Goal: Task Accomplishment & Management: Use online tool/utility

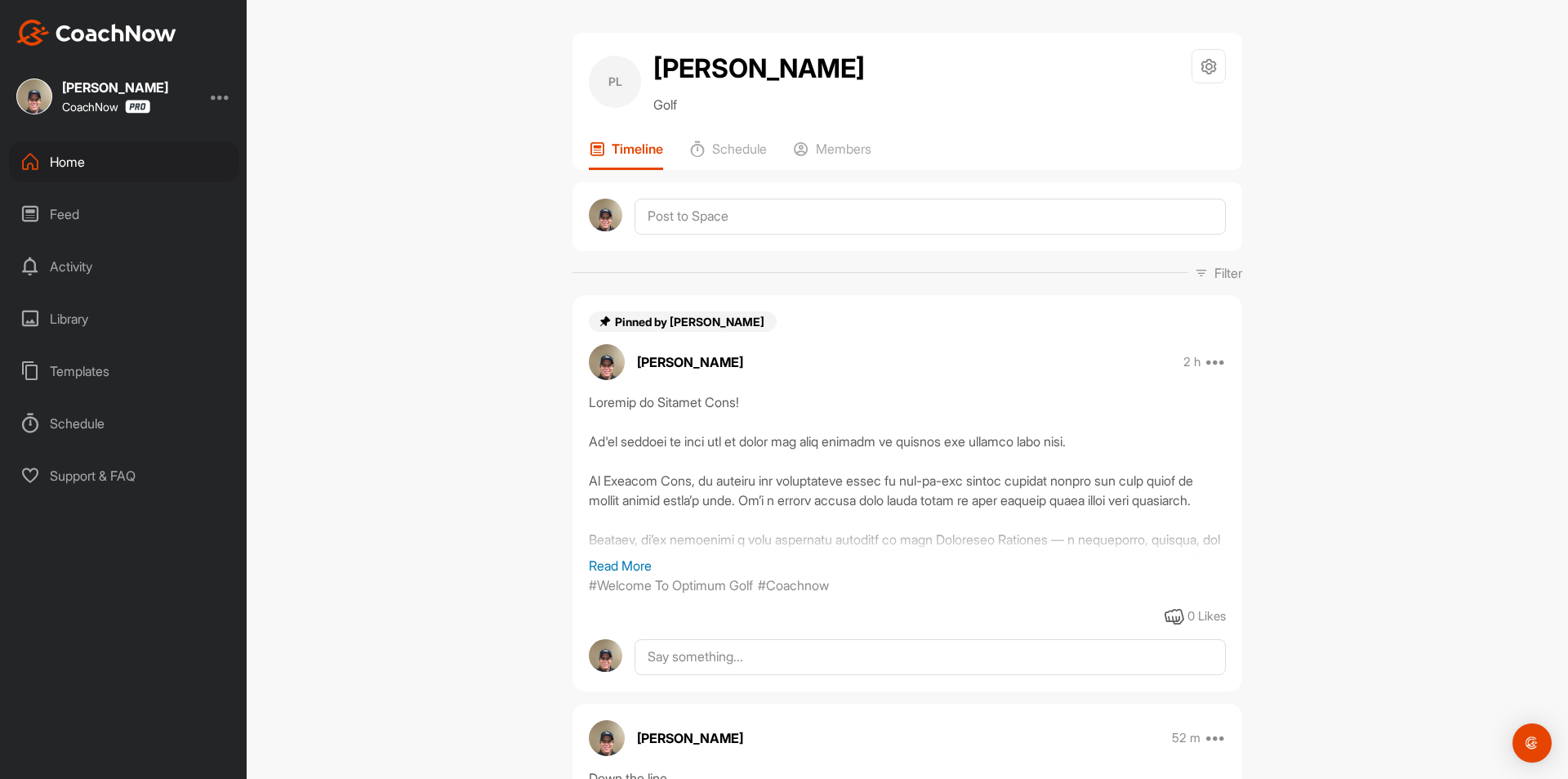
click at [78, 372] on div "Templates" at bounding box center [124, 371] width 230 height 41
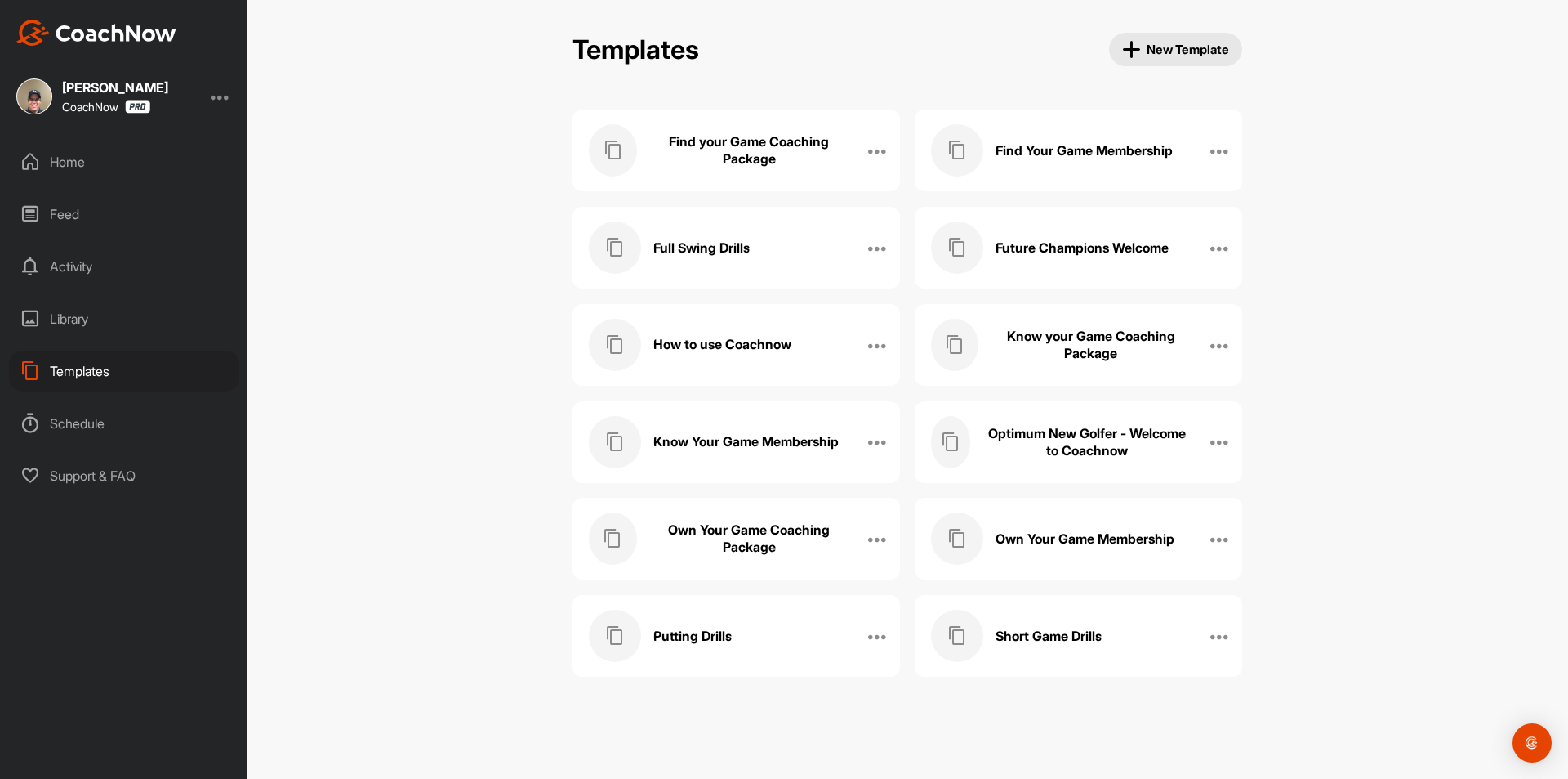
click at [764, 162] on h3 "Find your Game Coaching Package" at bounding box center [749, 151] width 200 height 35
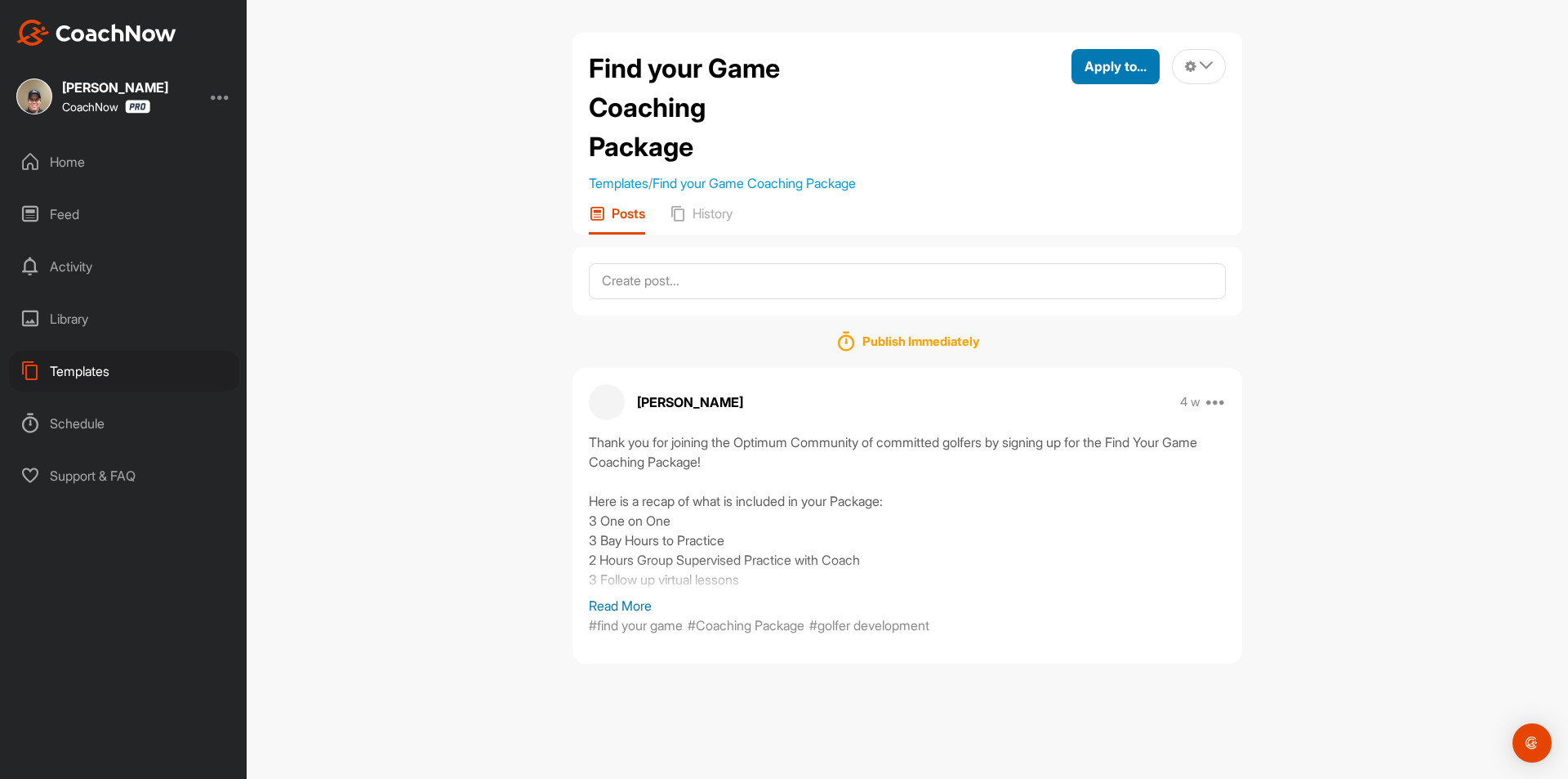
click at [1119, 72] on span "Apply to..." at bounding box center [1115, 67] width 62 height 16
click at [1073, 113] on div "Apply to Space" at bounding box center [1078, 122] width 164 height 52
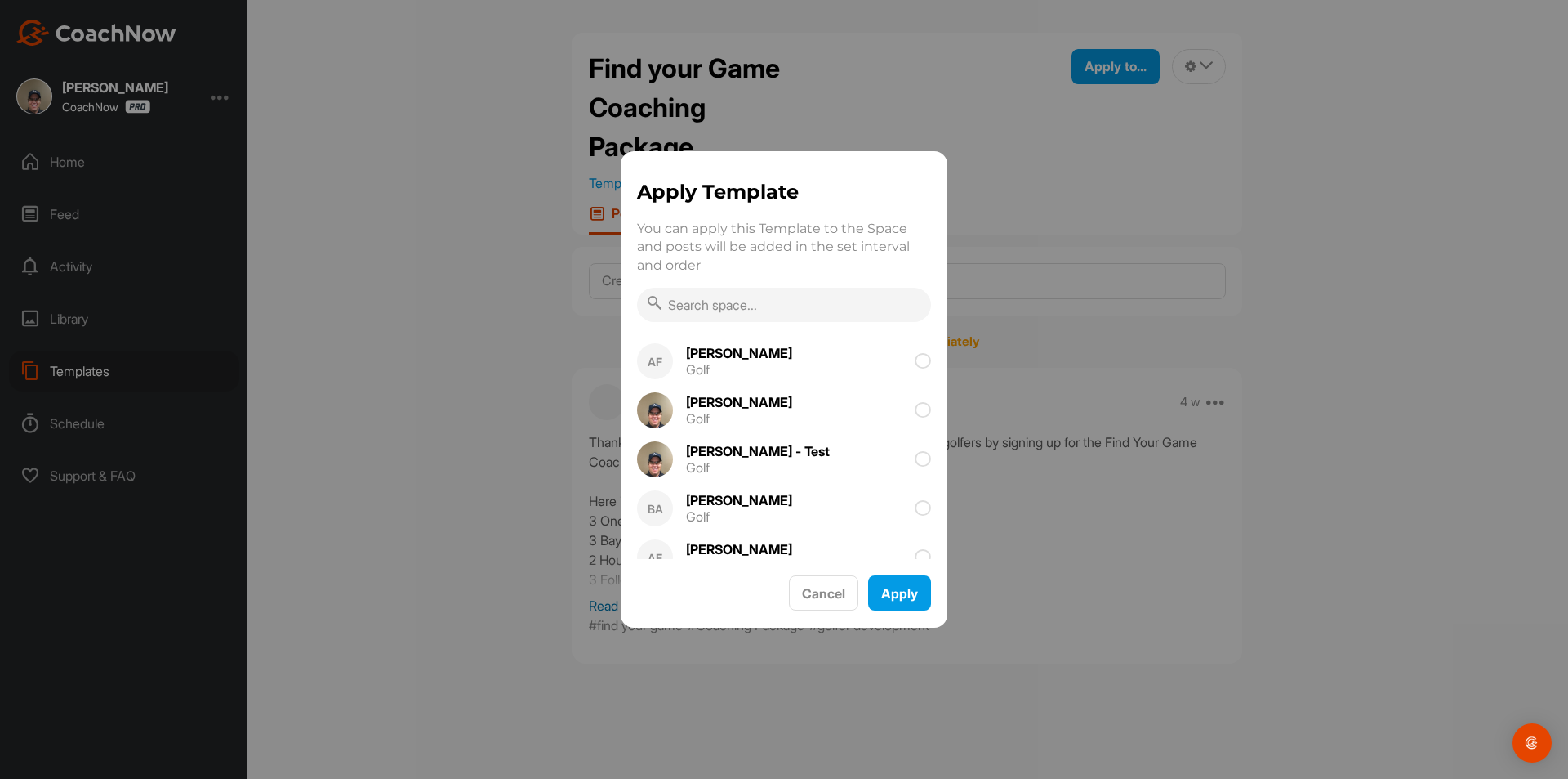
click at [831, 305] on input "text" at bounding box center [784, 305] width 294 height 35
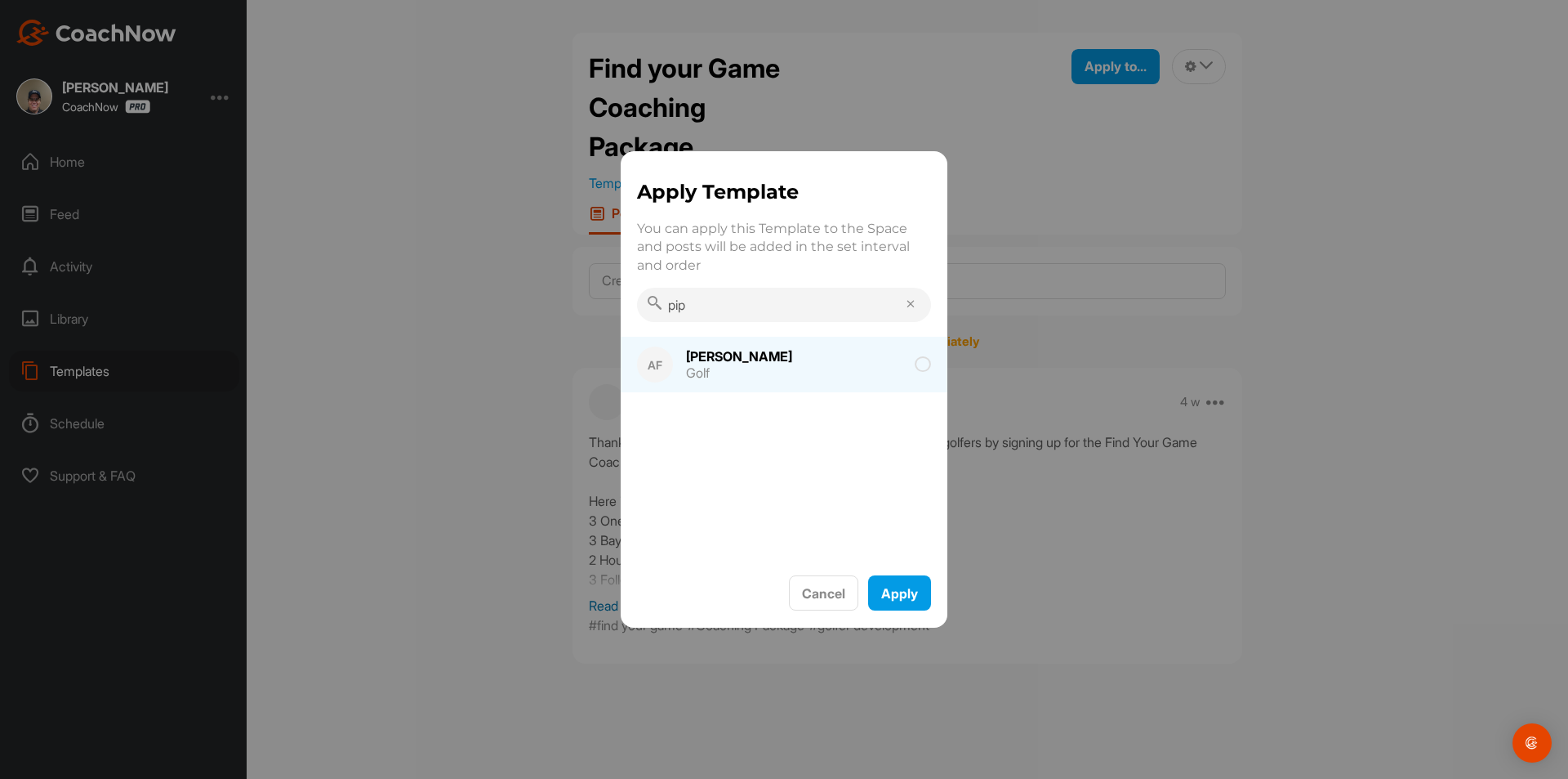
type input "pip"
click at [909, 370] on span at bounding box center [869, 364] width 123 height 16
click at [904, 605] on button "Apply" at bounding box center [900, 592] width 62 height 35
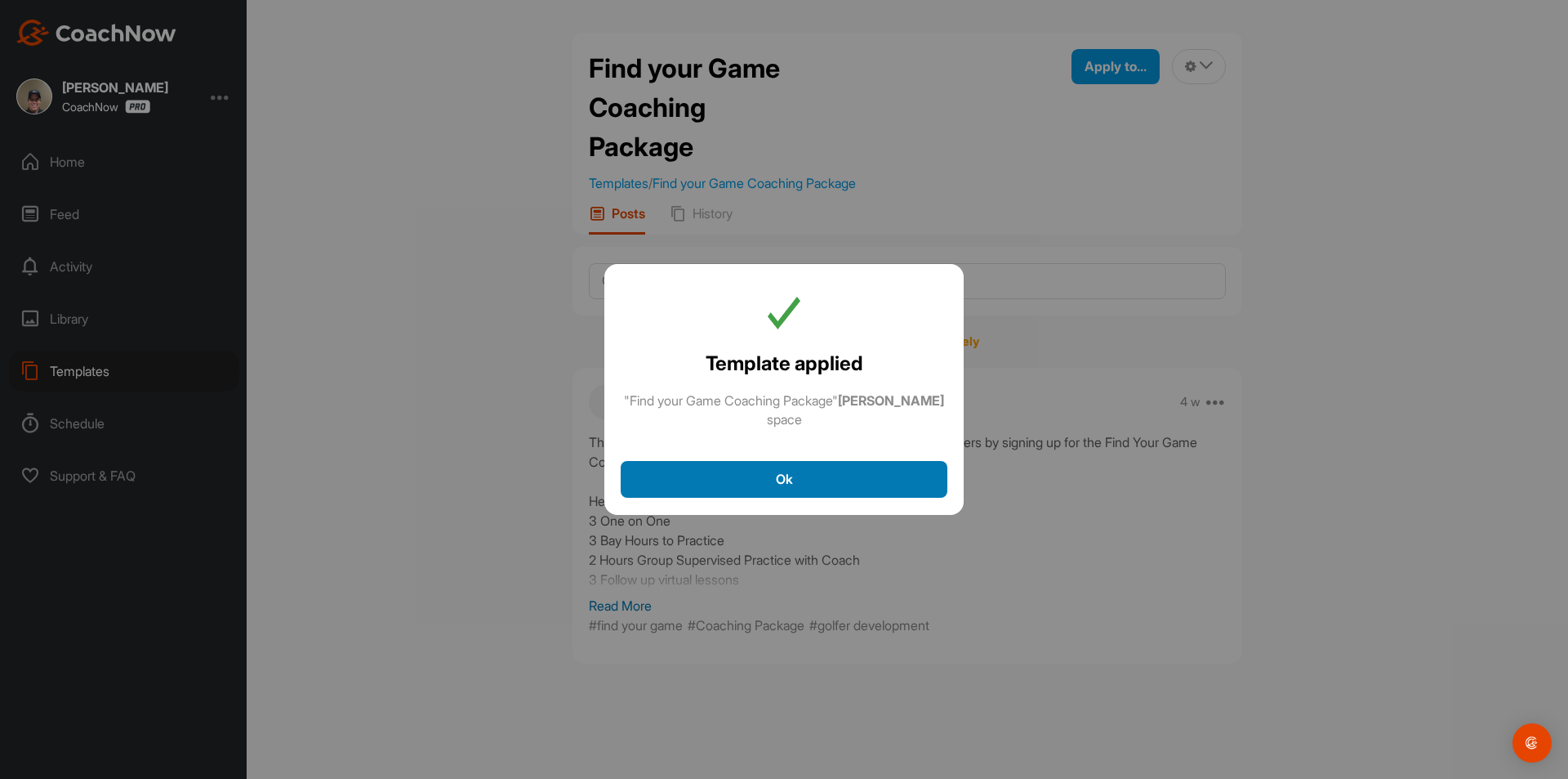
click at [789, 484] on button "Ok" at bounding box center [784, 479] width 326 height 37
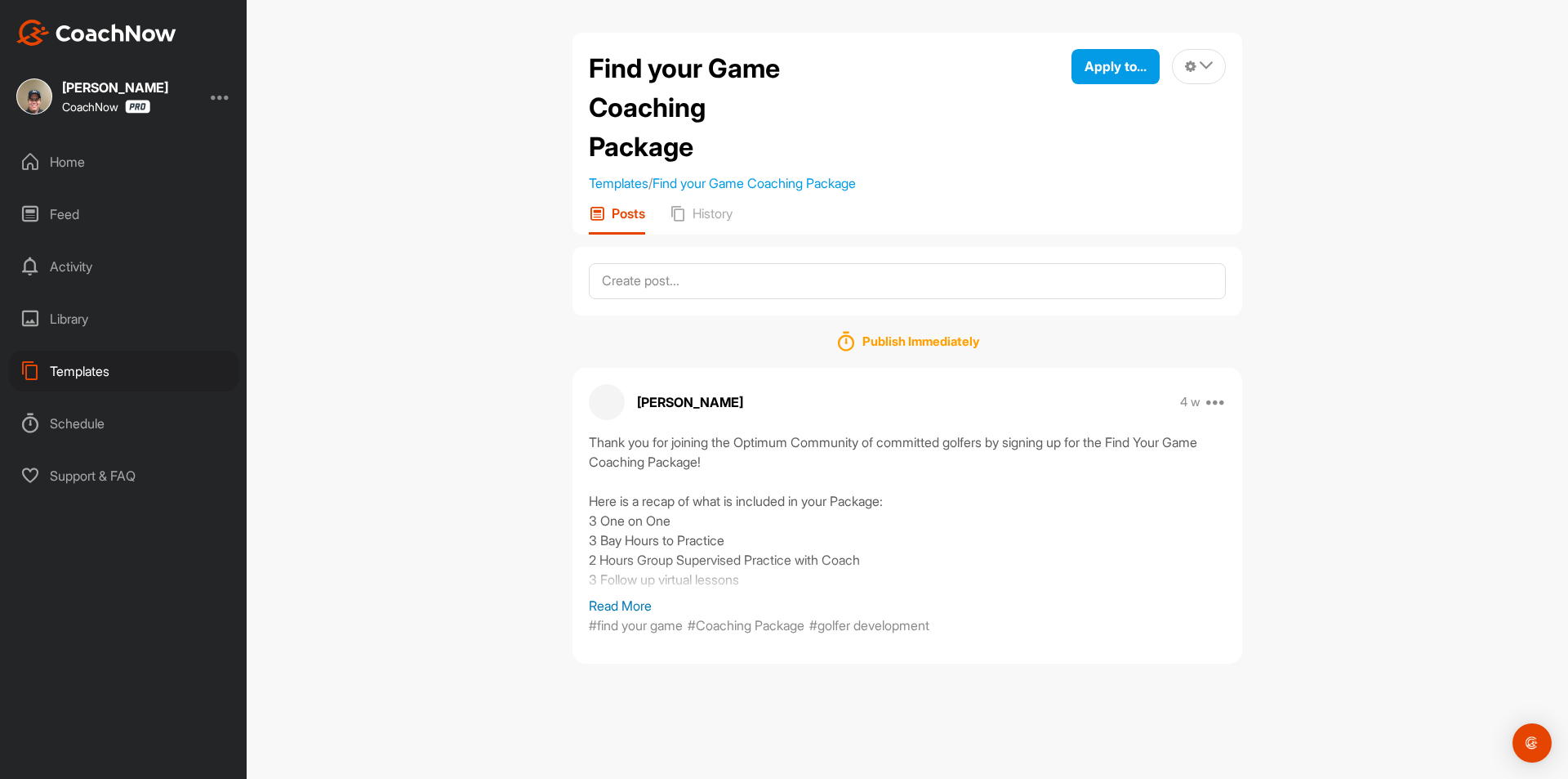
click at [90, 166] on div "Home" at bounding box center [124, 162] width 230 height 41
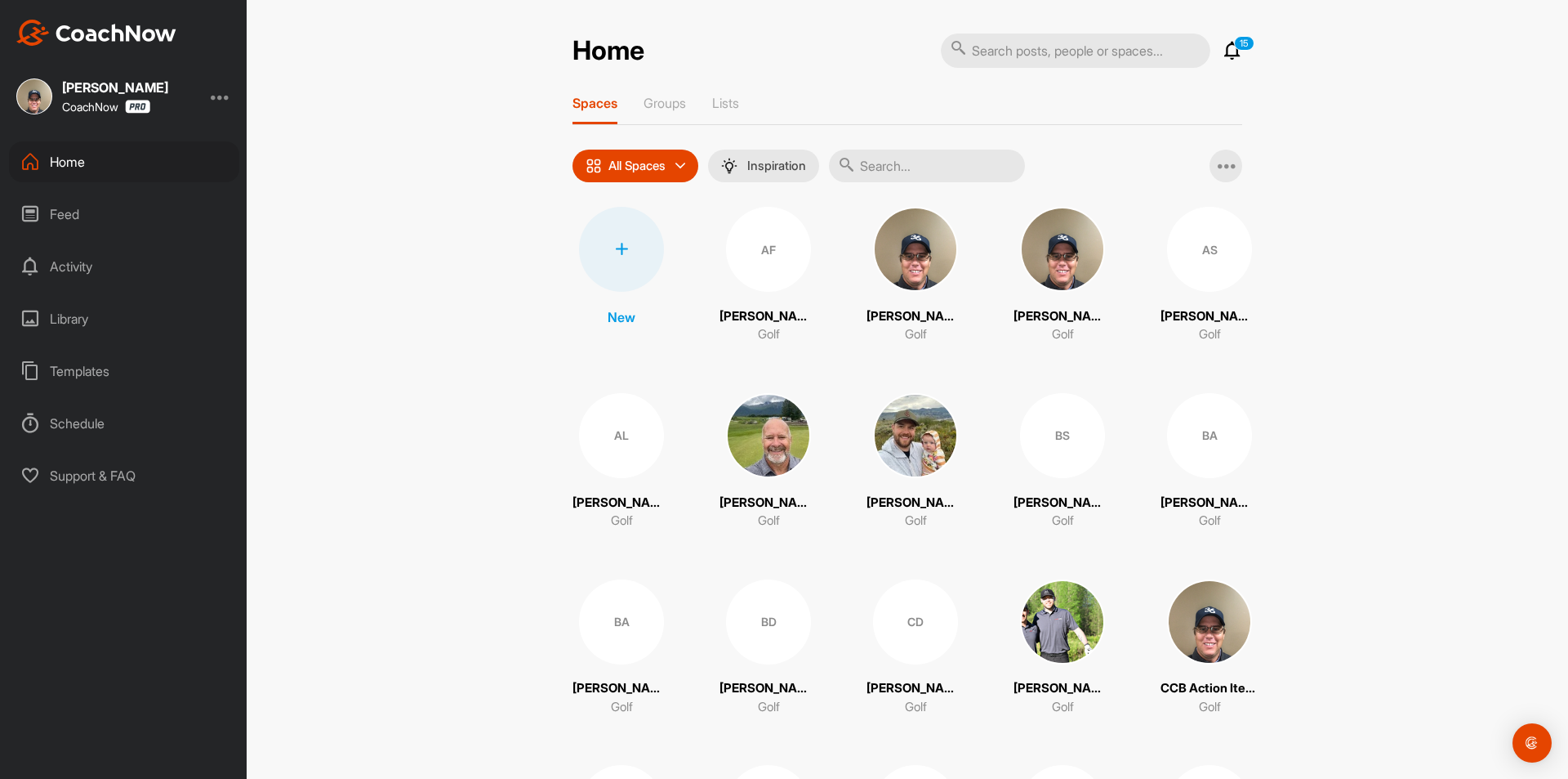
click at [902, 162] on input "text" at bounding box center [927, 166] width 196 height 33
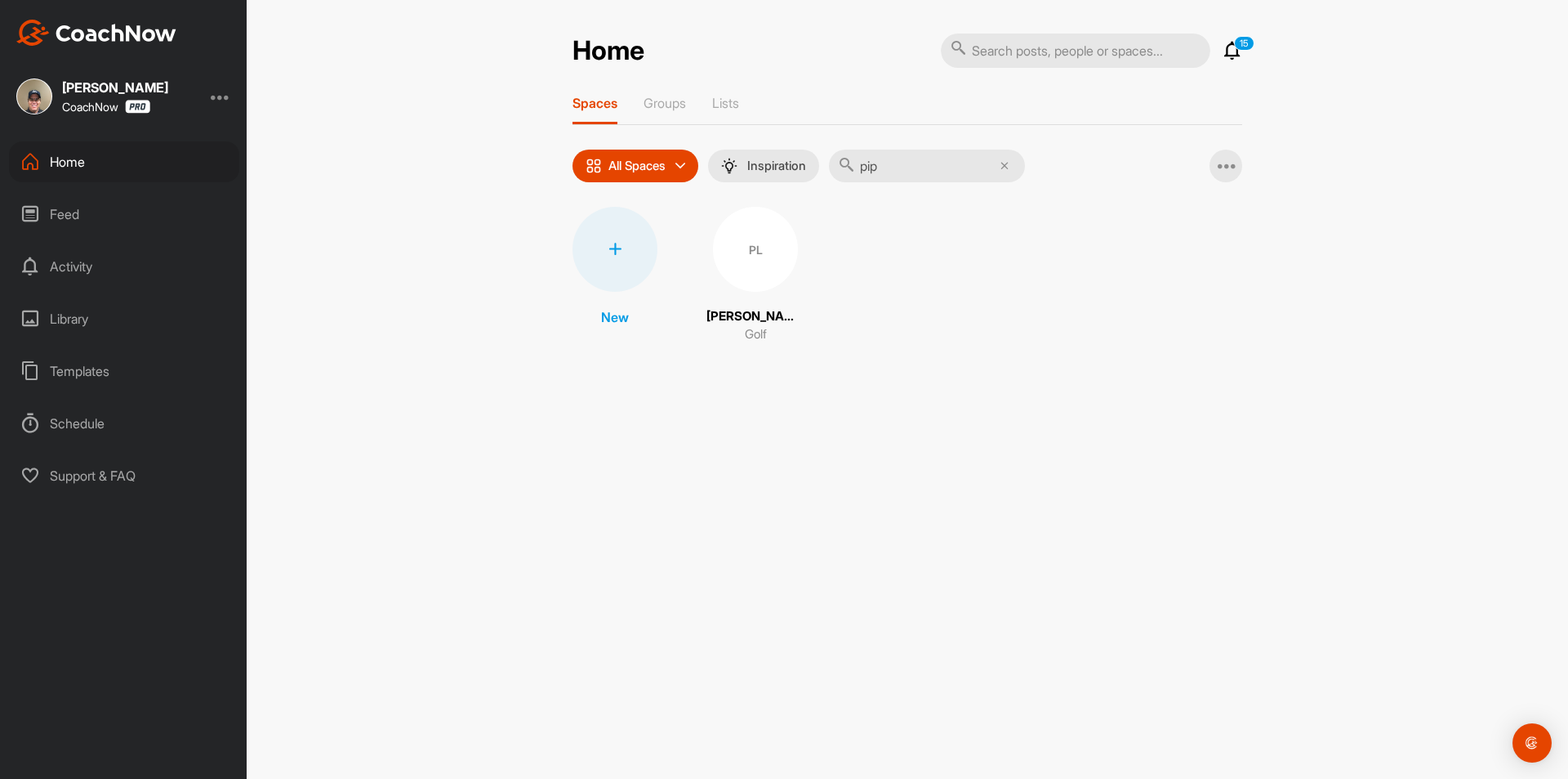
type input "pip"
click at [729, 253] on div "PL" at bounding box center [755, 248] width 85 height 85
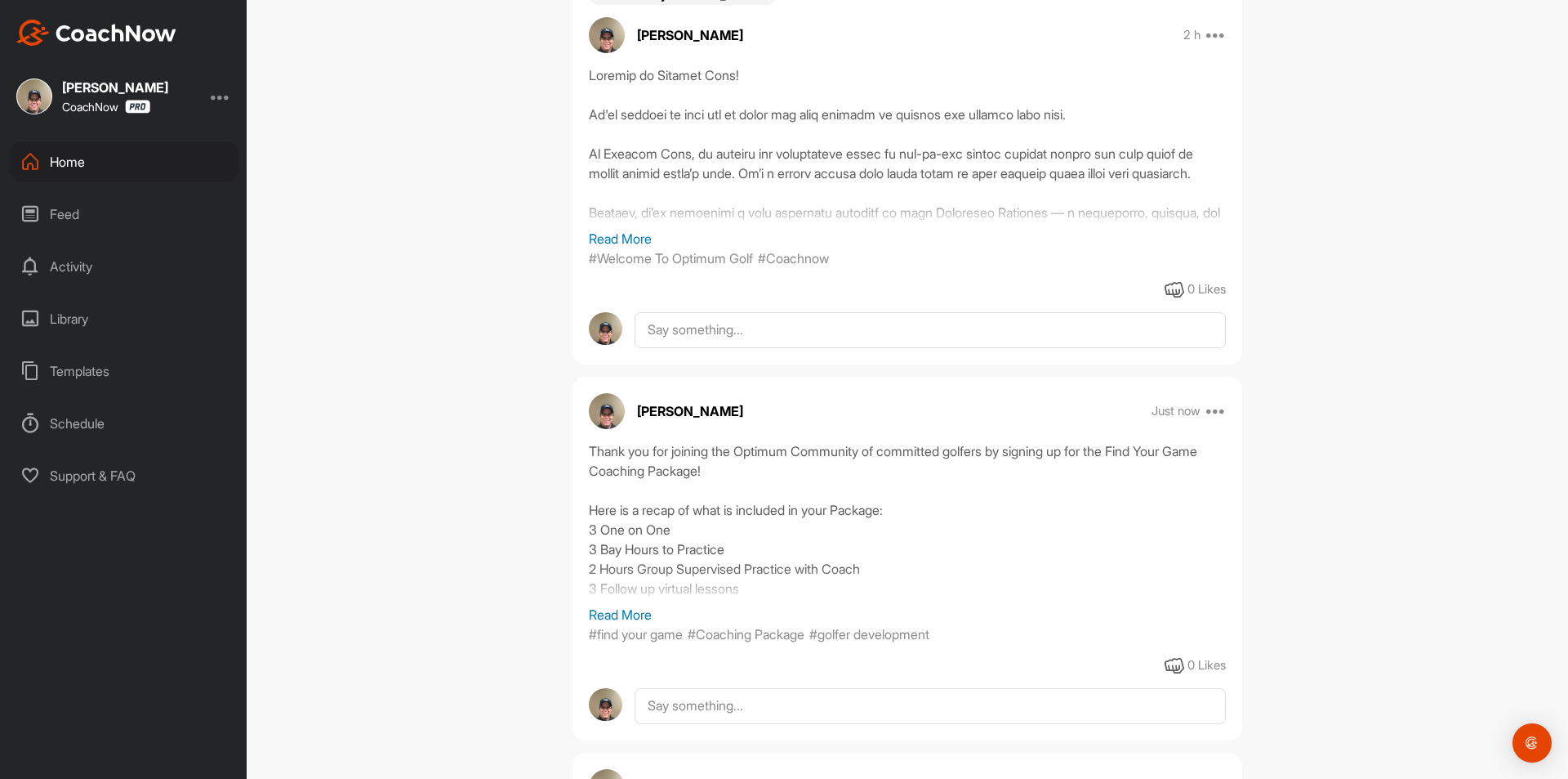
scroll to position [409, 0]
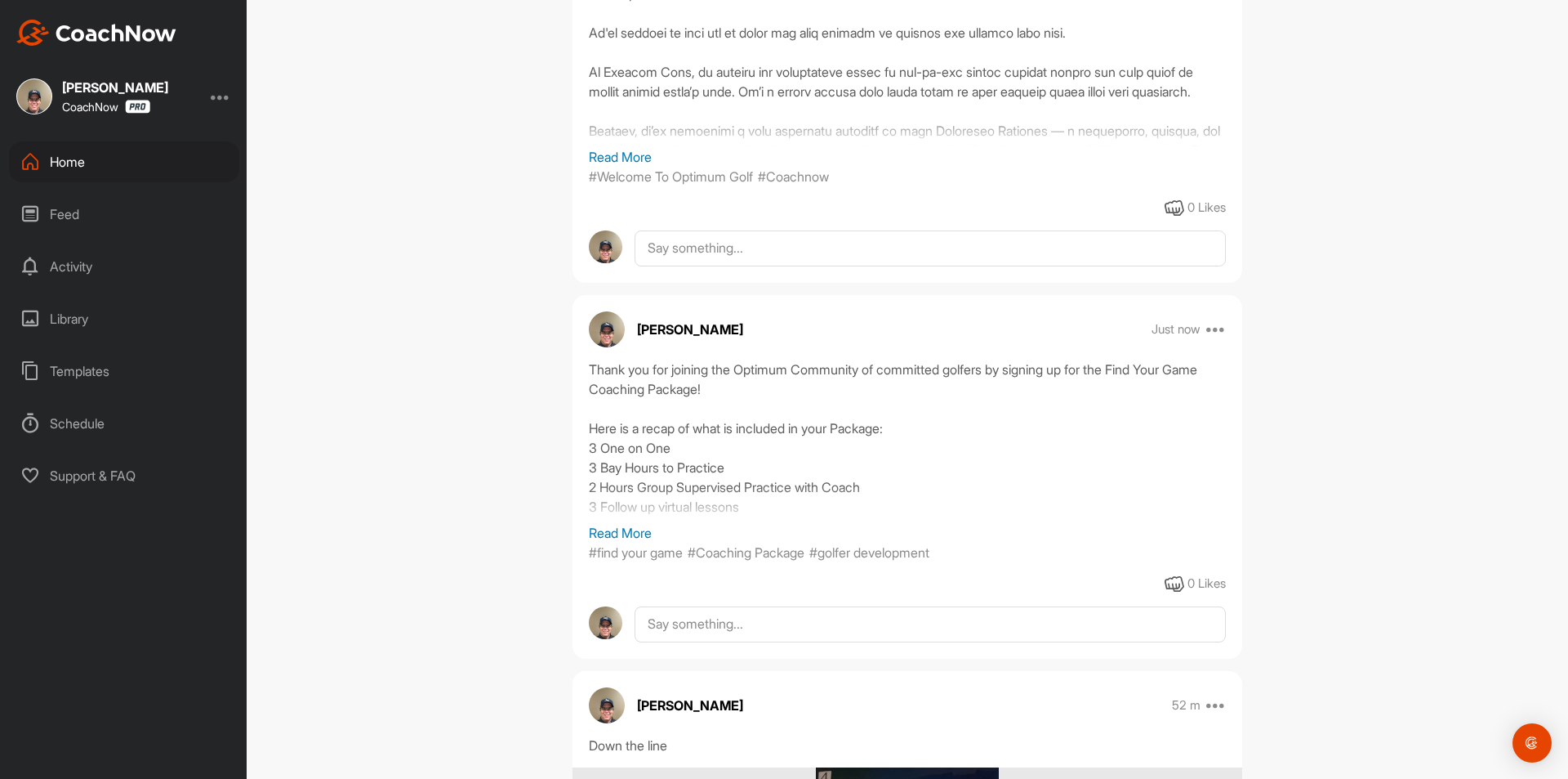
click at [650, 531] on p "Read More" at bounding box center [907, 533] width 637 height 20
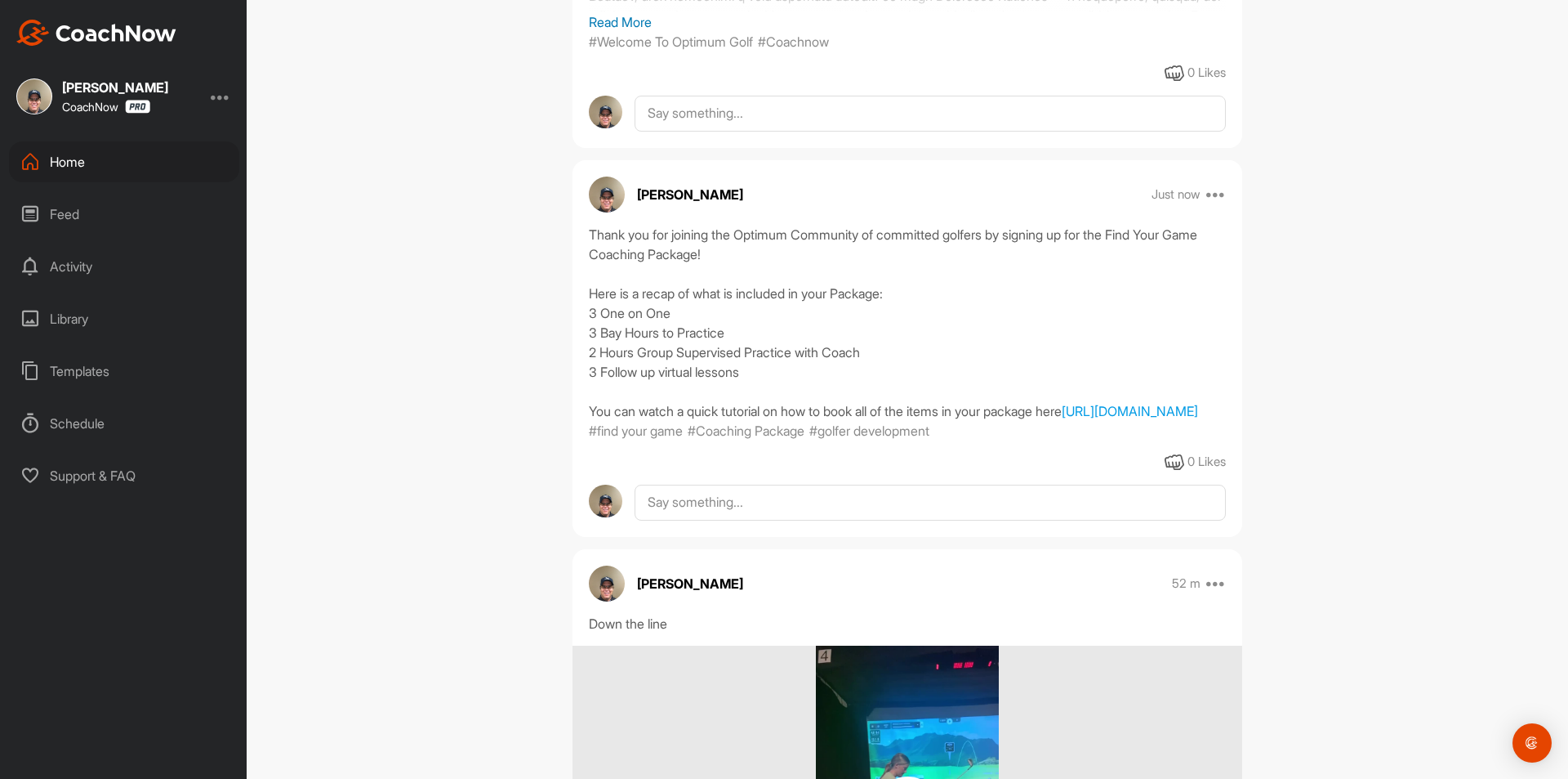
scroll to position [572, 0]
